Goal: Task Accomplishment & Management: Manage account settings

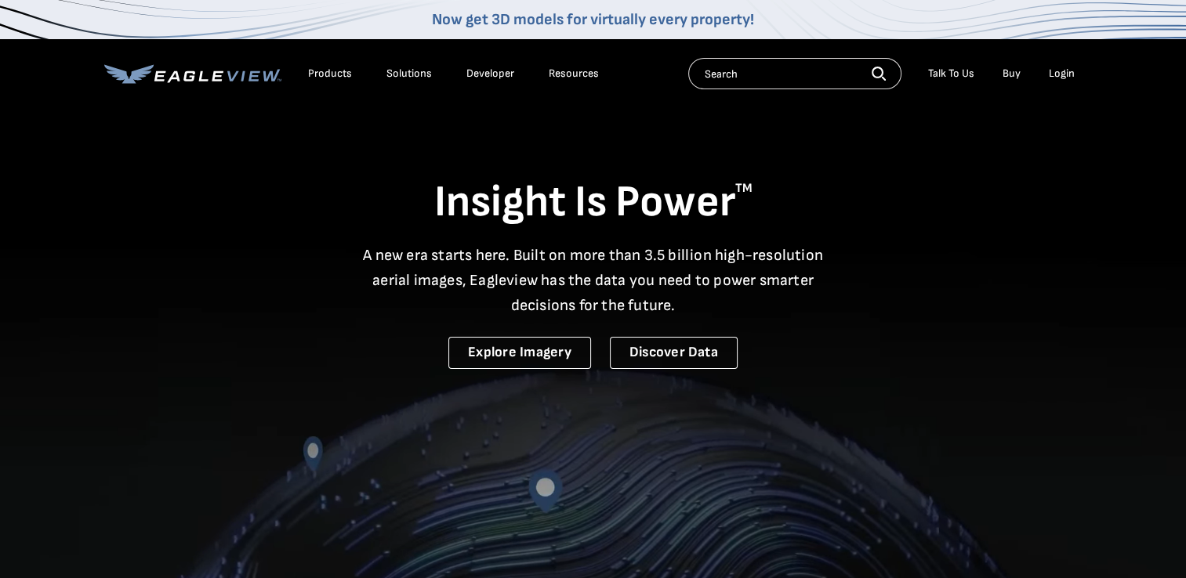
click at [1060, 73] on div "Login" at bounding box center [1062, 74] width 26 height 14
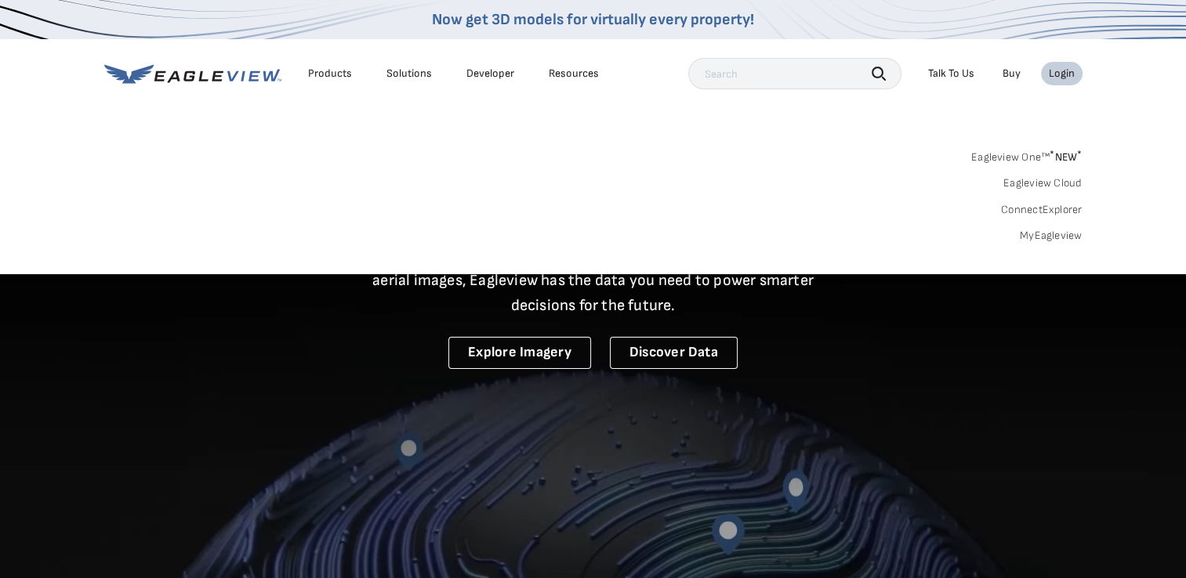
click at [1060, 237] on link "MyEagleview" at bounding box center [1051, 236] width 63 height 14
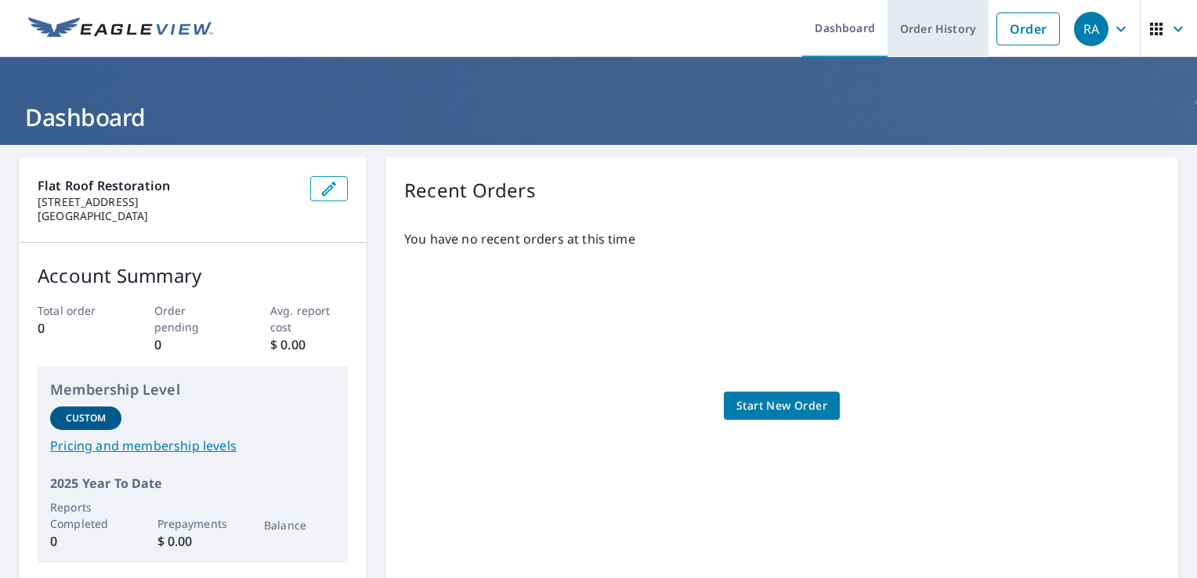
click at [941, 34] on link "Order History" at bounding box center [938, 28] width 101 height 57
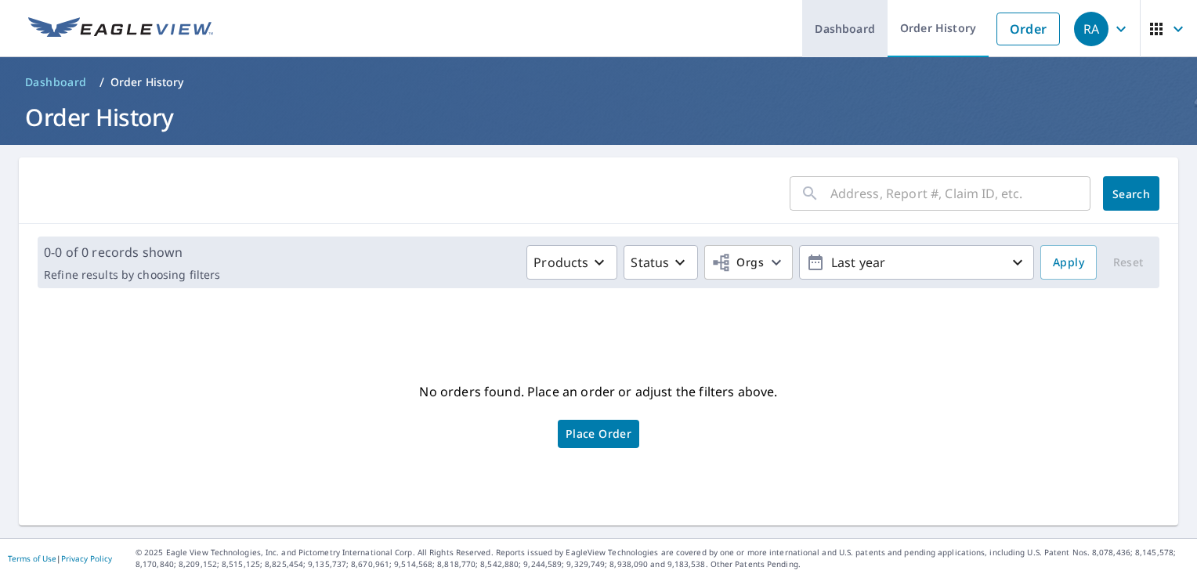
click at [853, 31] on link "Dashboard" at bounding box center [844, 28] width 85 height 57
